Goal: Task Accomplishment & Management: Manage account settings

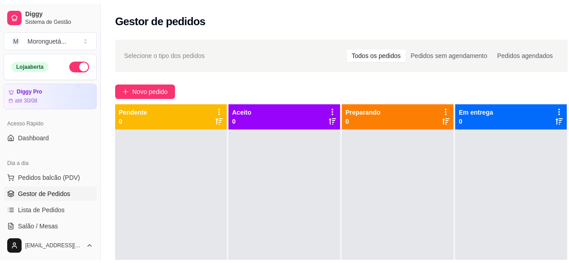
scroll to position [135, 0]
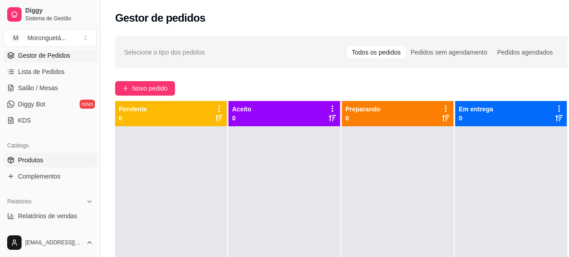
click at [60, 164] on link "Produtos" at bounding box center [50, 160] width 93 height 14
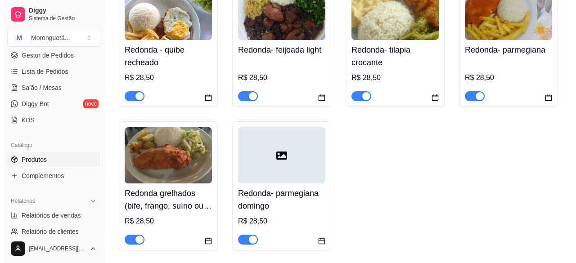
scroll to position [360, 0]
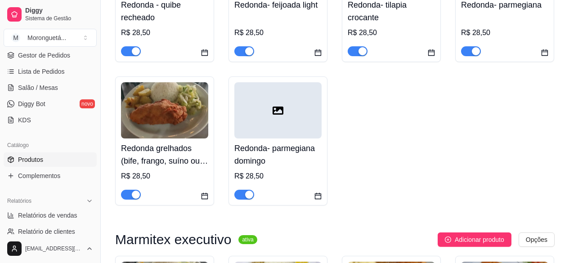
click at [177, 135] on img at bounding box center [164, 110] width 87 height 56
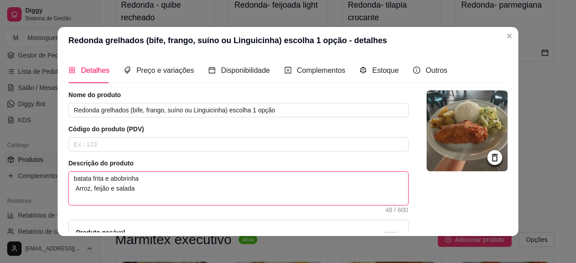
click at [120, 173] on textarea "batata frita e abobrinha Arroz, feijão e salada" at bounding box center [238, 188] width 339 height 33
type textarea "c [PERSON_NAME], feijão e [PERSON_NAME]"
type textarea "co [PERSON_NAME], feijão e salada"
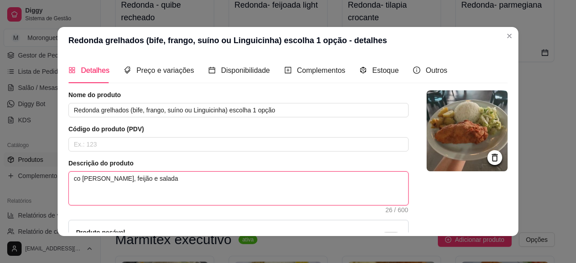
type textarea "[PERSON_NAME], feijão e salada"
type textarea "couve e [PERSON_NAME], feijão e salada"
type textarea "couve e f [PERSON_NAME], feijão e salada"
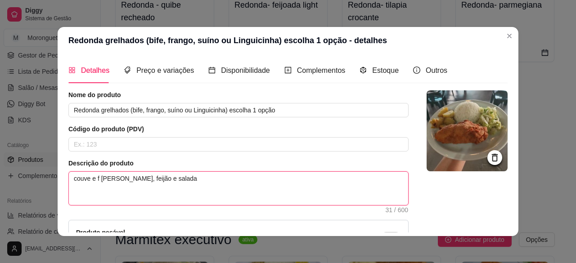
type textarea "couve e fa [PERSON_NAME], feijão e salada"
type textarea "couve e far [PERSON_NAME], feijão e salada"
type textarea "couve e [PERSON_NAME], feijão e salada"
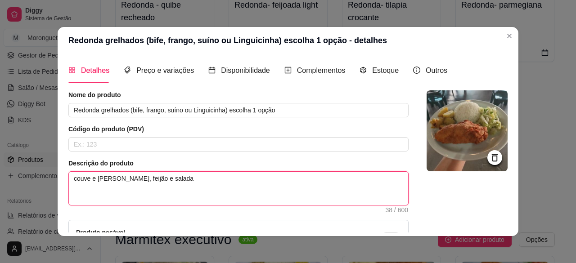
click at [99, 180] on textarea "couve e [PERSON_NAME], feijão e salada" at bounding box center [238, 188] width 339 height 33
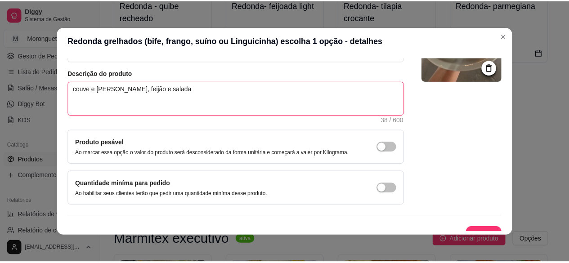
scroll to position [103, 0]
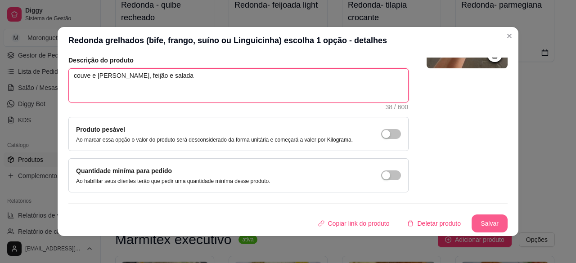
type textarea "couve e [PERSON_NAME], feijão e salada"
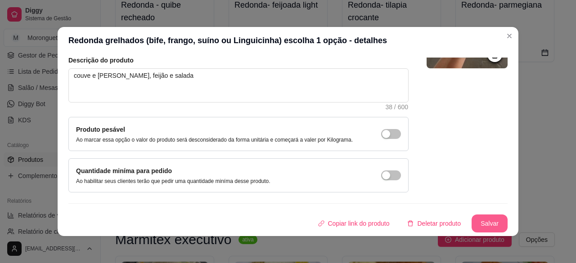
click at [483, 217] on button "Salvar" at bounding box center [490, 224] width 36 height 18
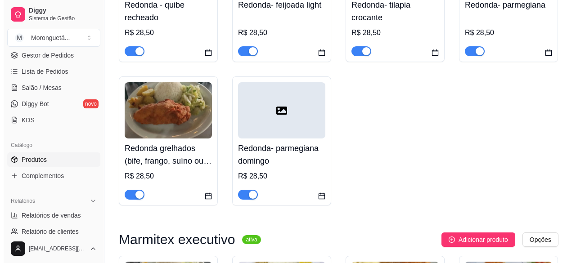
scroll to position [585, 0]
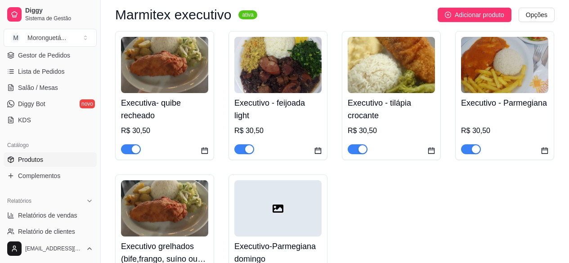
click at [198, 198] on img at bounding box center [164, 208] width 87 height 56
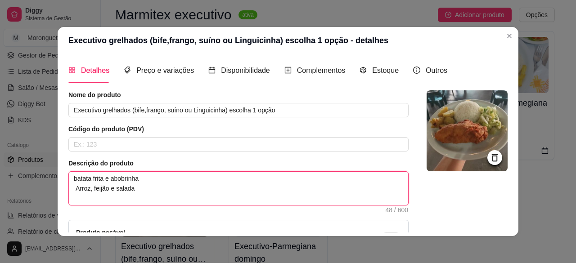
click at [137, 176] on textarea "batata frita e abobrinha Arroz, feijão e salada" at bounding box center [238, 188] width 339 height 33
paste textarea "couve e farof"
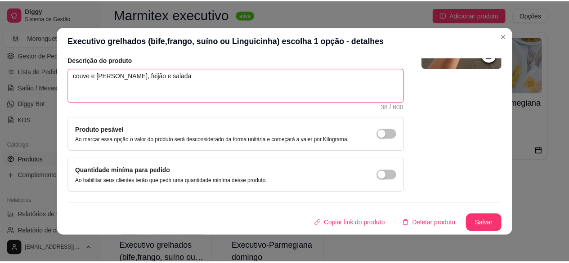
scroll to position [2, 0]
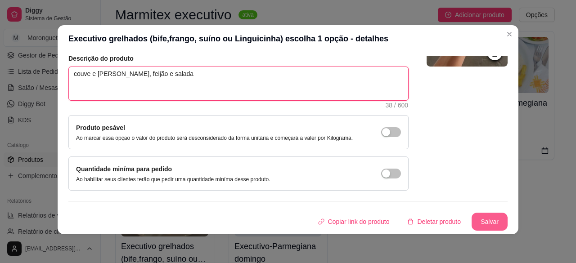
type textarea "couve e [PERSON_NAME], feijão e salada"
click at [477, 215] on button "Salvar" at bounding box center [490, 222] width 36 height 18
